Goal: Task Accomplishment & Management: Manage account settings

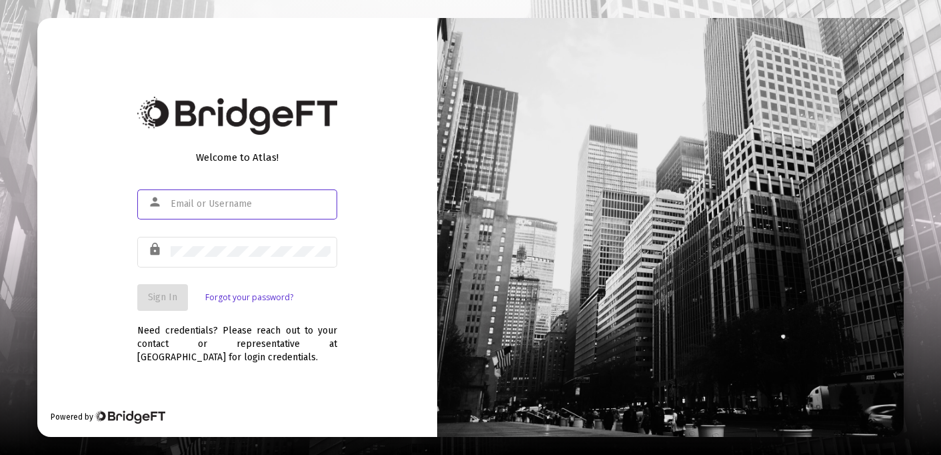
type input "[EMAIL_ADDRESS][DOMAIN_NAME]"
click at [347, 306] on div "Welcome to Atlas! person [EMAIL_ADDRESS][DOMAIN_NAME] lock Sign In Forgot your …" at bounding box center [237, 227] width 400 height 418
click at [169, 296] on span "Sign In" at bounding box center [162, 296] width 29 height 11
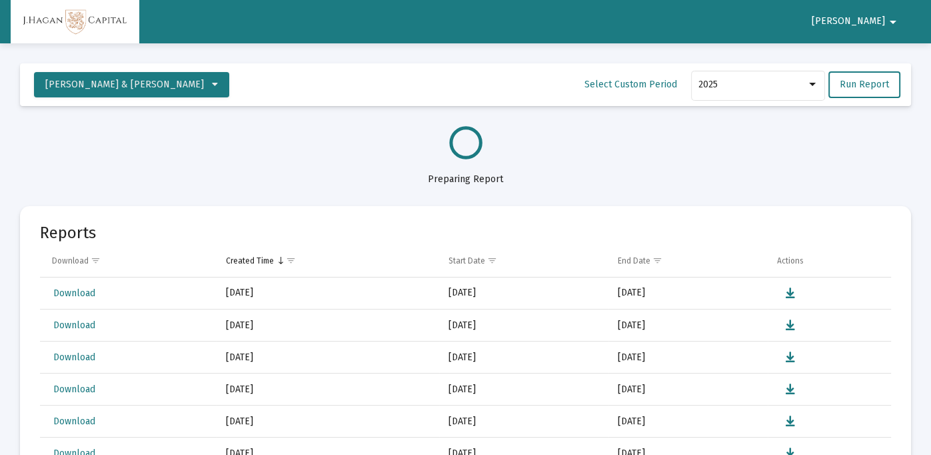
select select "View all"
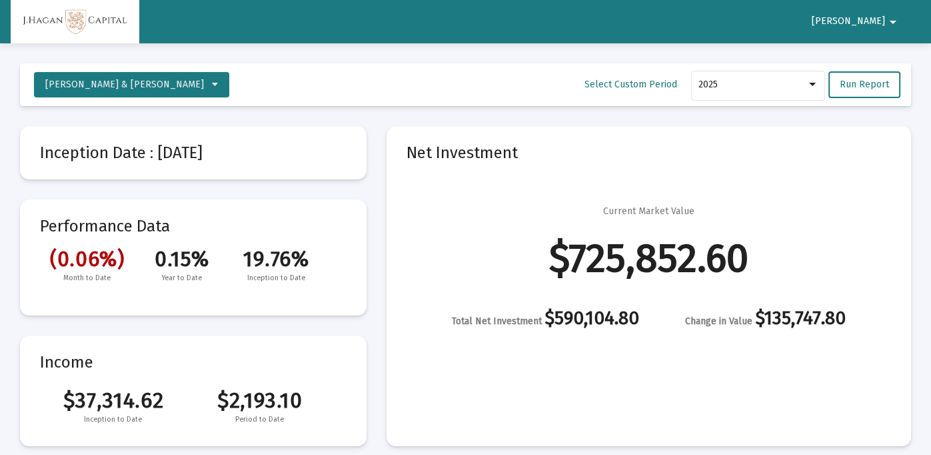
click at [894, 20] on mat-icon "arrow_drop_down" at bounding box center [893, 22] width 16 height 27
drag, startPoint x: 891, startPoint y: 59, endPoint x: 883, endPoint y: 59, distance: 8.0
click at [890, 59] on button "Logout" at bounding box center [874, 57] width 75 height 32
